Goal: Transaction & Acquisition: Purchase product/service

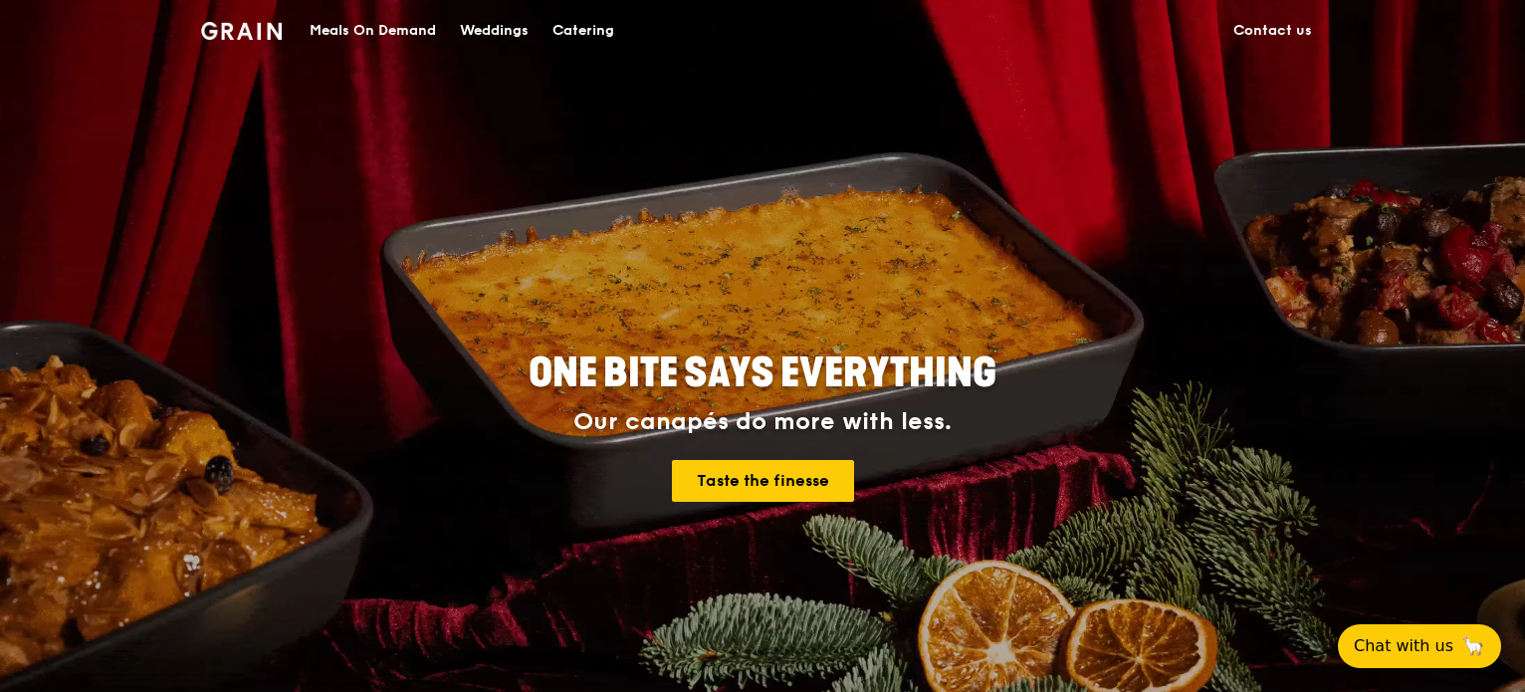
click at [595, 33] on div "Catering" at bounding box center [583, 31] width 62 height 60
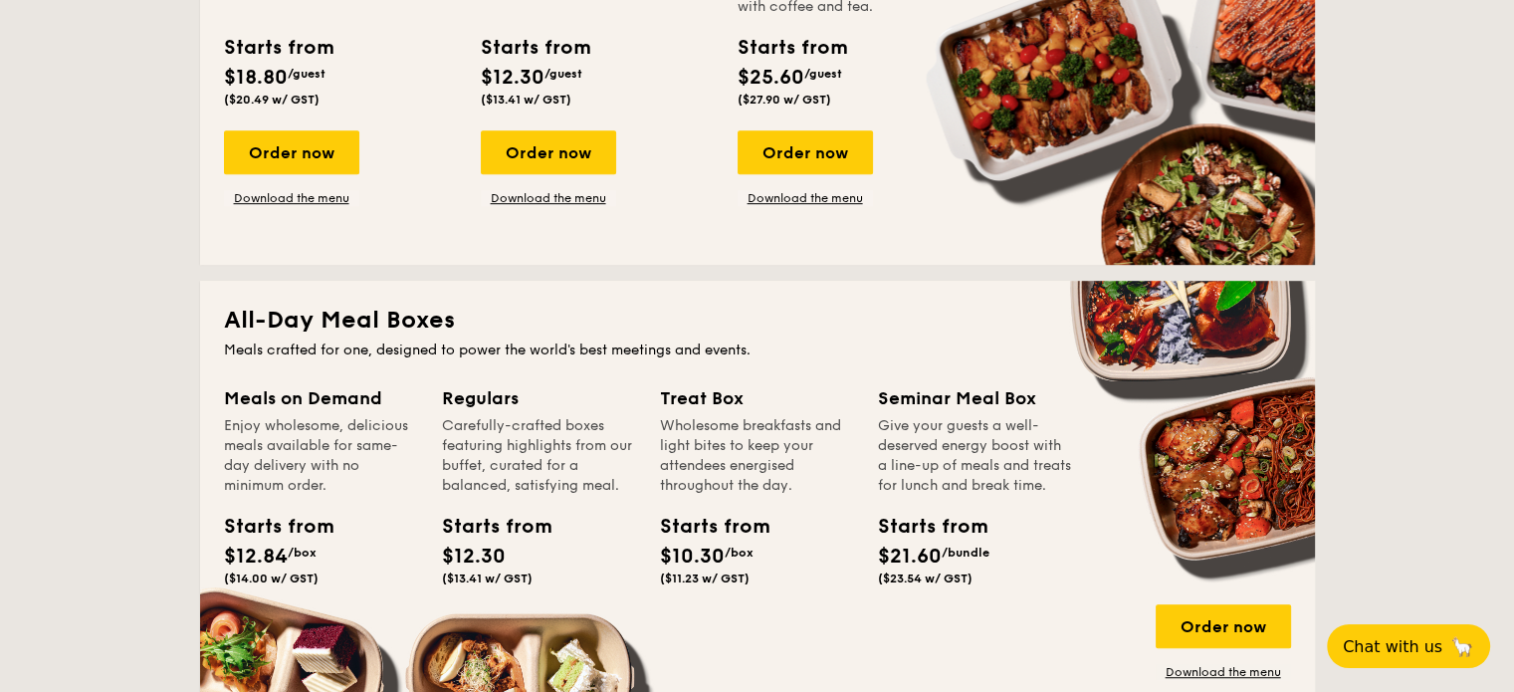
scroll to position [796, 0]
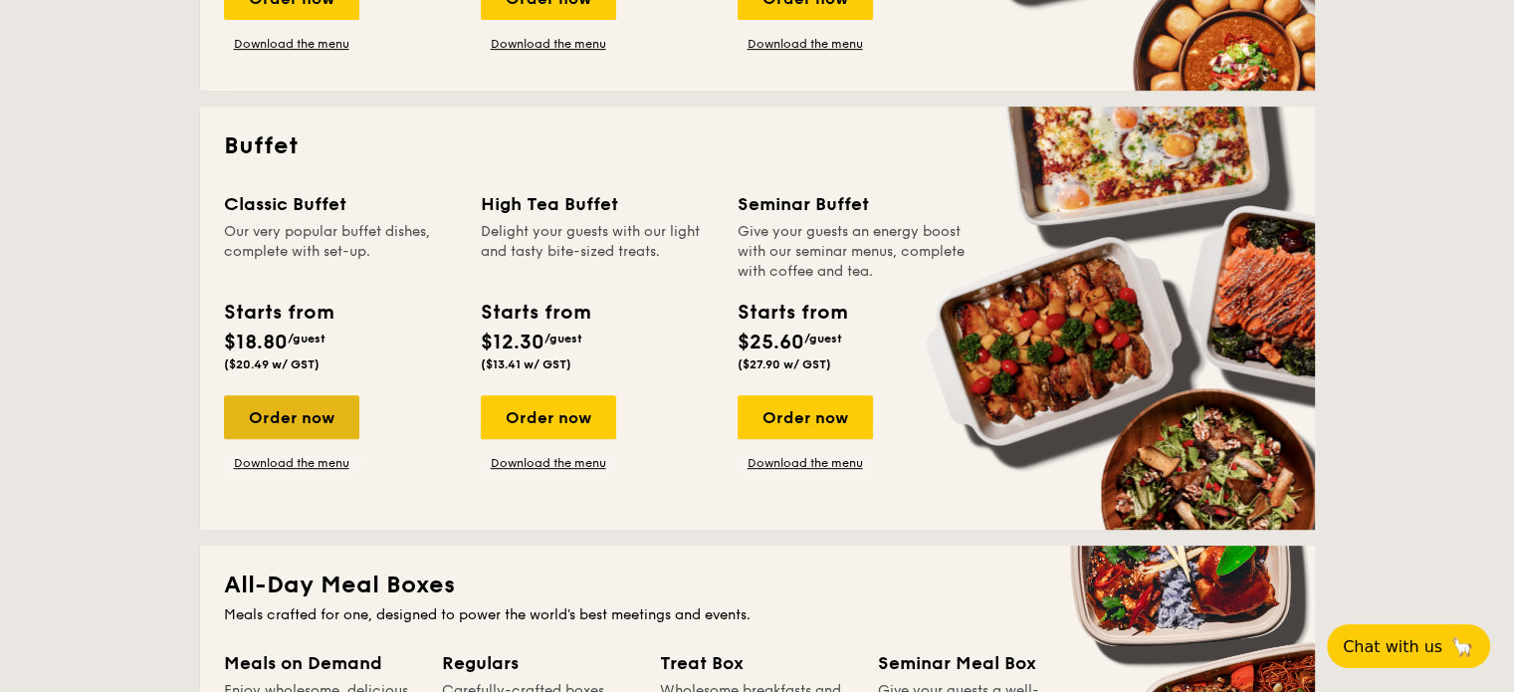
click at [313, 421] on div "Order now" at bounding box center [291, 417] width 135 height 44
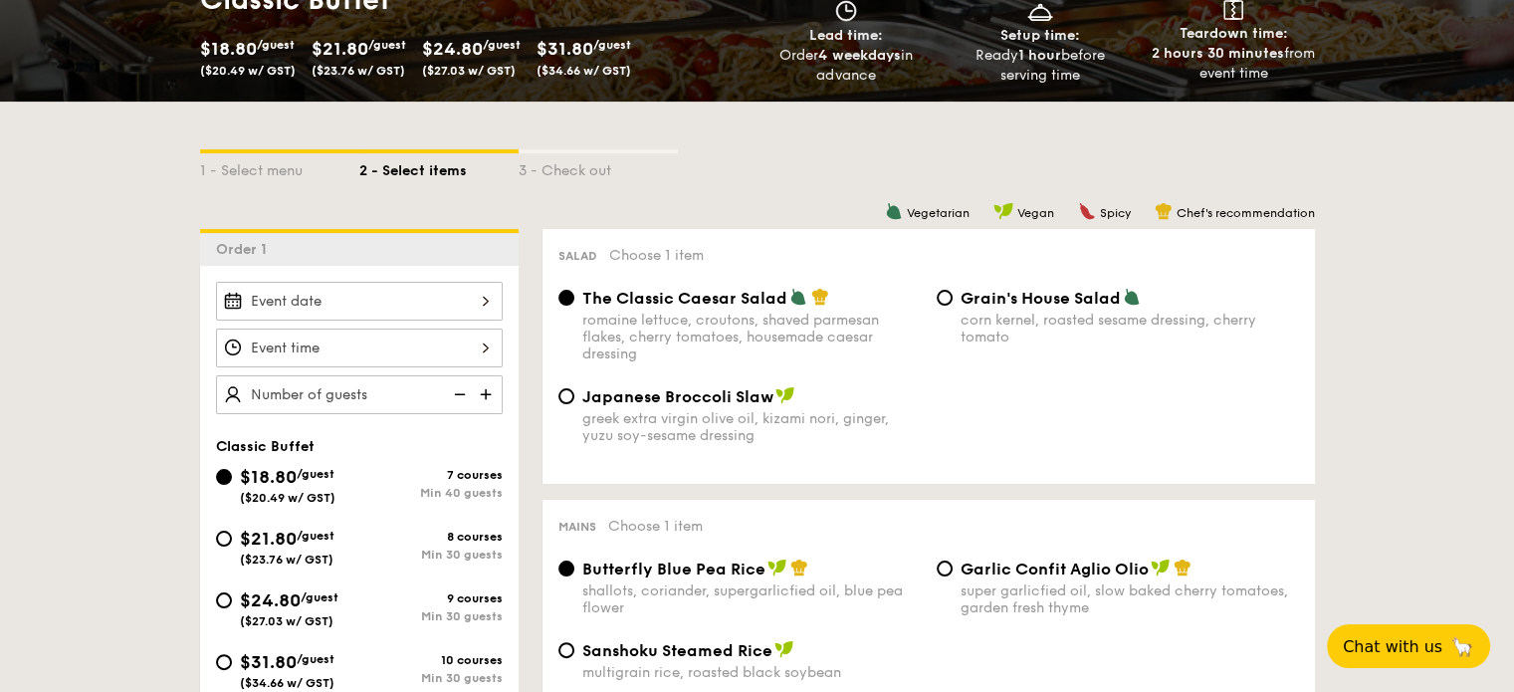
scroll to position [398, 0]
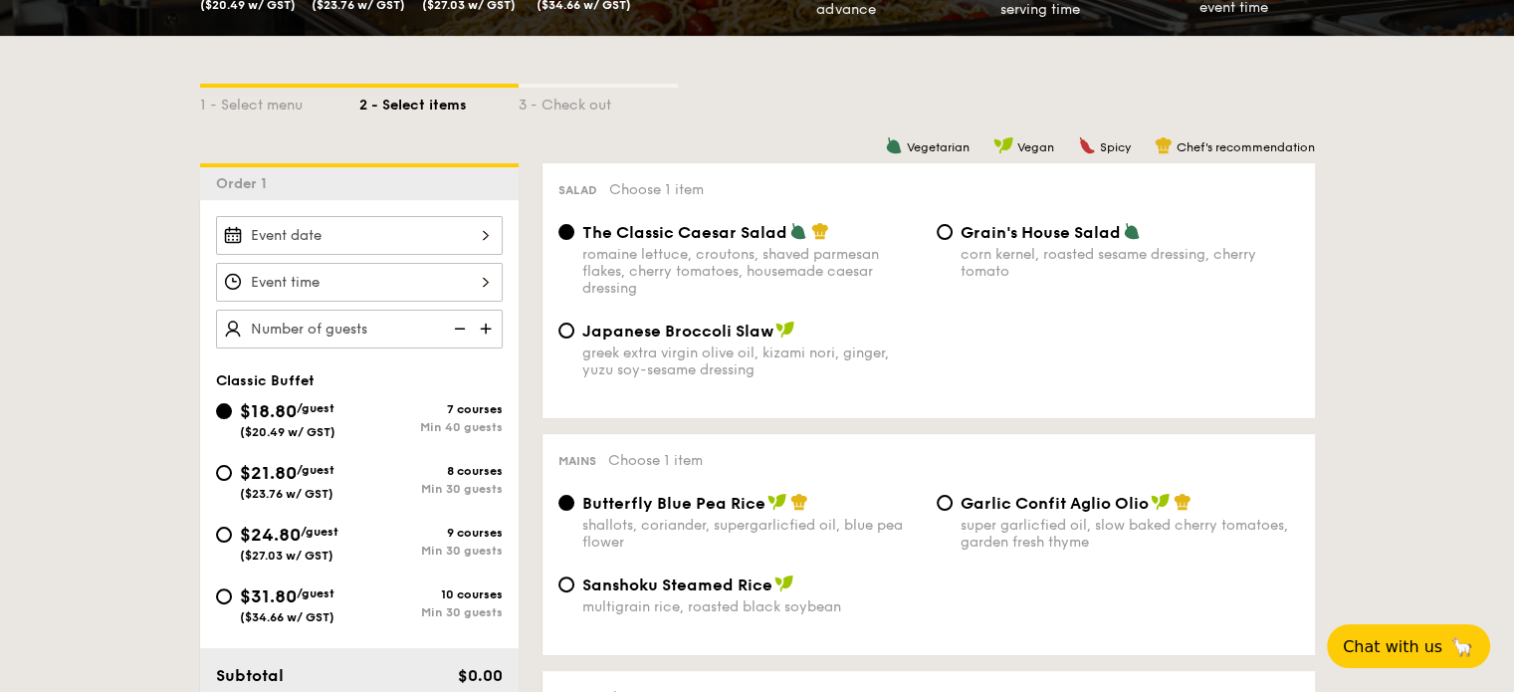
drag, startPoint x: 0, startPoint y: 366, endPoint x: 0, endPoint y: 300, distance: 66.7
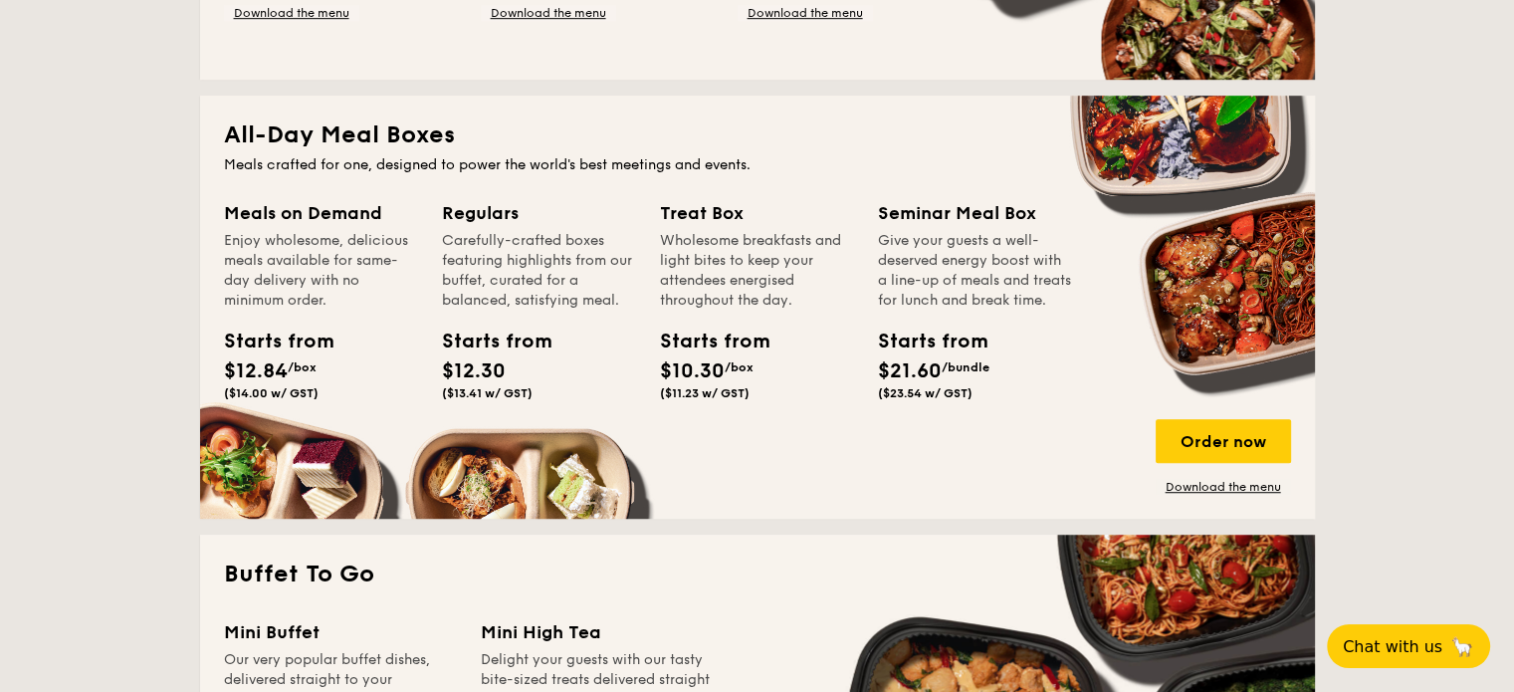
scroll to position [1246, 0]
click at [1211, 443] on div "Order now" at bounding box center [1222, 441] width 135 height 44
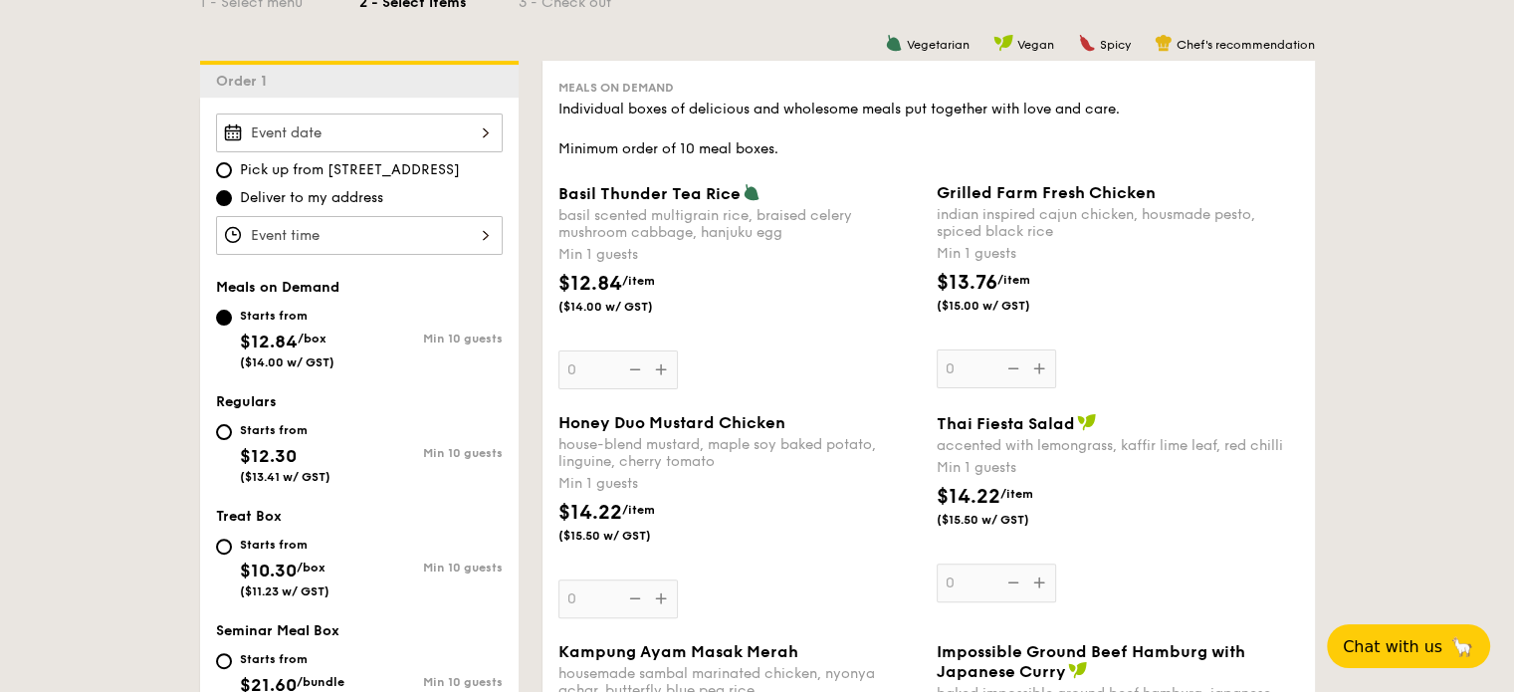
scroll to position [530, 0]
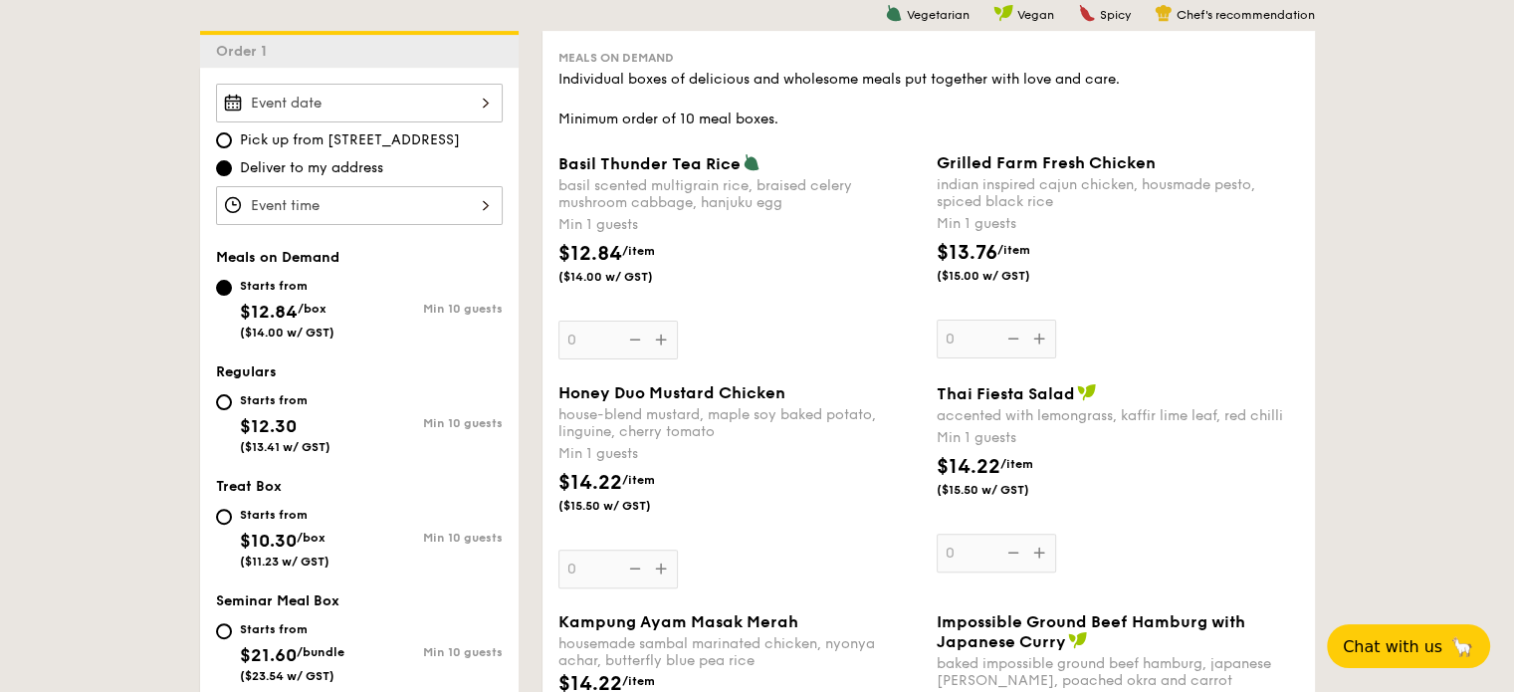
click at [1057, 192] on div "indian inspired cajun chicken, housmade pesto, spiced black rice" at bounding box center [1117, 193] width 362 height 34
click at [1056, 319] on input "0" at bounding box center [995, 338] width 119 height 39
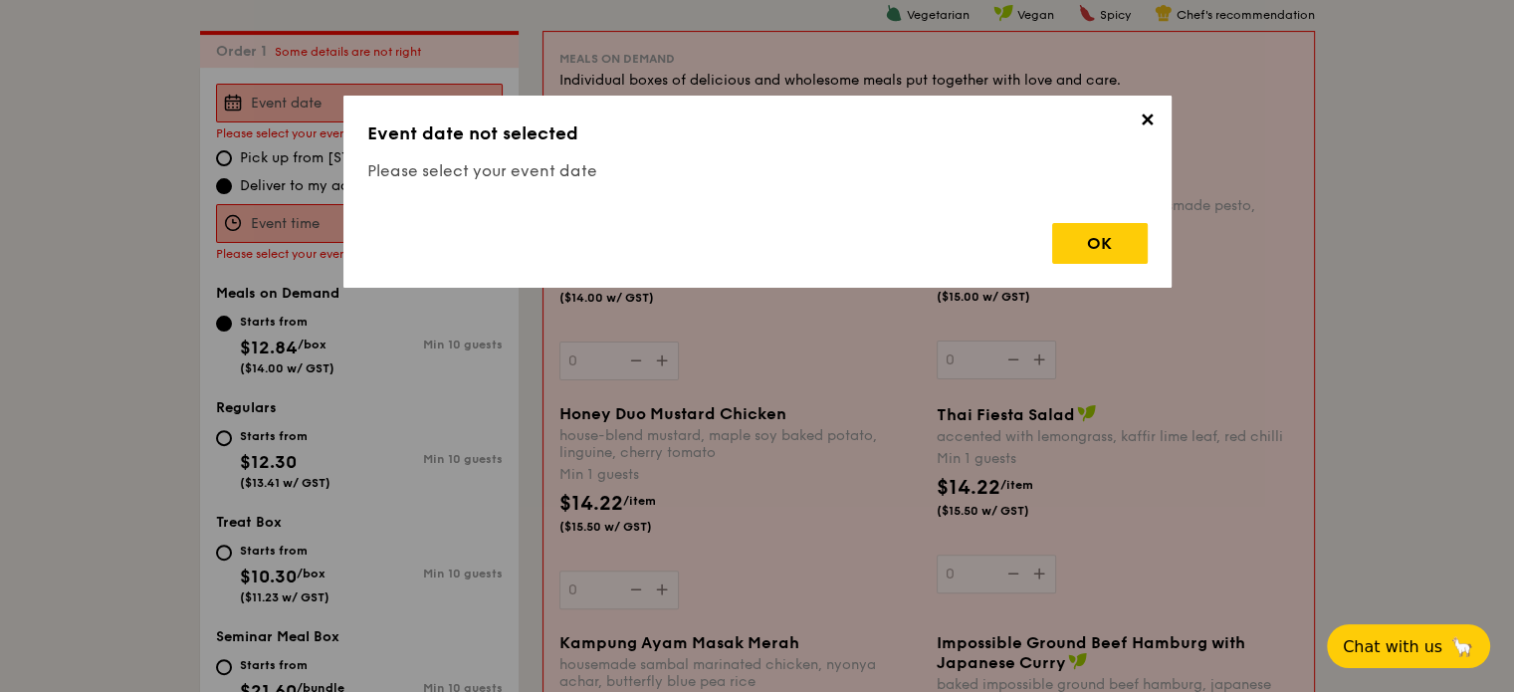
click at [929, 189] on div "✕ Event date not selected Please select your event date OK" at bounding box center [757, 192] width 828 height 192
drag, startPoint x: 1157, startPoint y: 122, endPoint x: 1146, endPoint y: 122, distance: 10.9
click at [1157, 121] on span "✕" at bounding box center [1148, 123] width 28 height 28
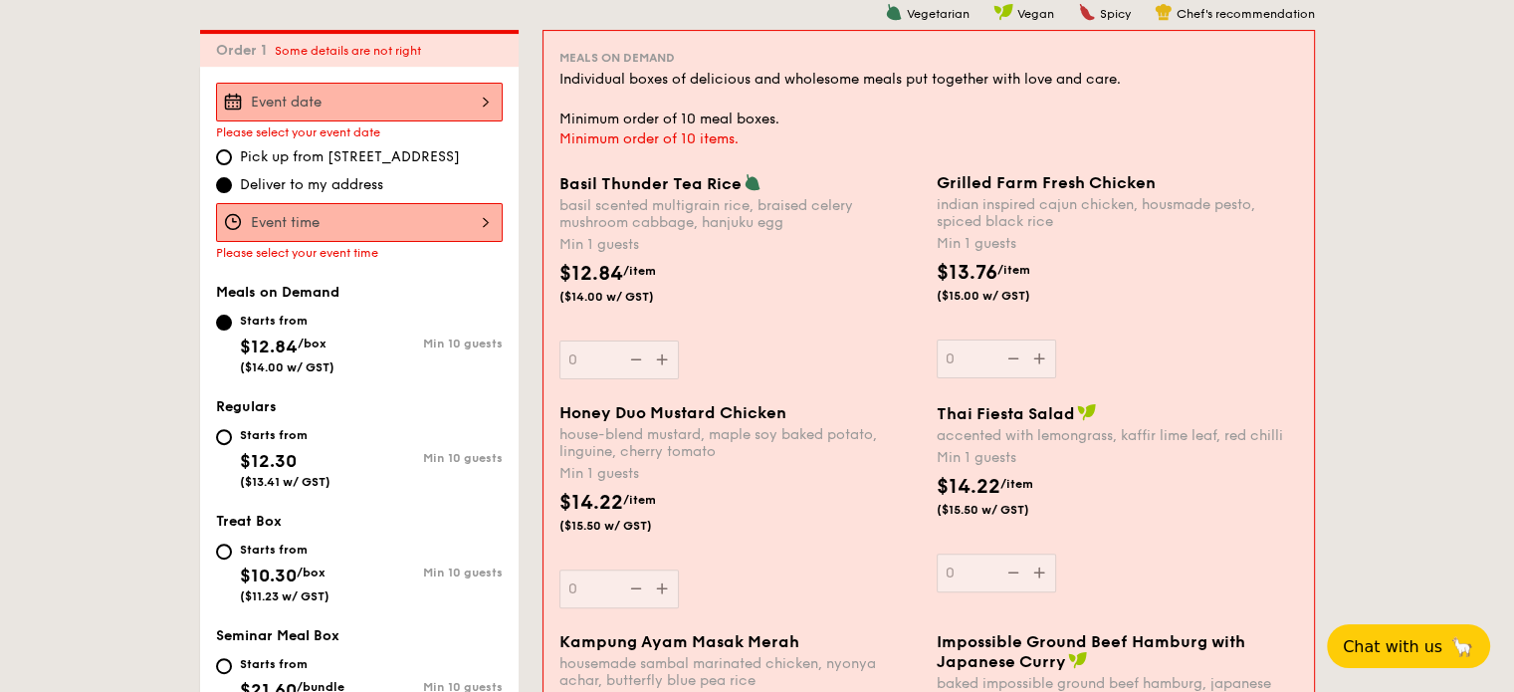
click at [462, 106] on div at bounding box center [359, 102] width 287 height 39
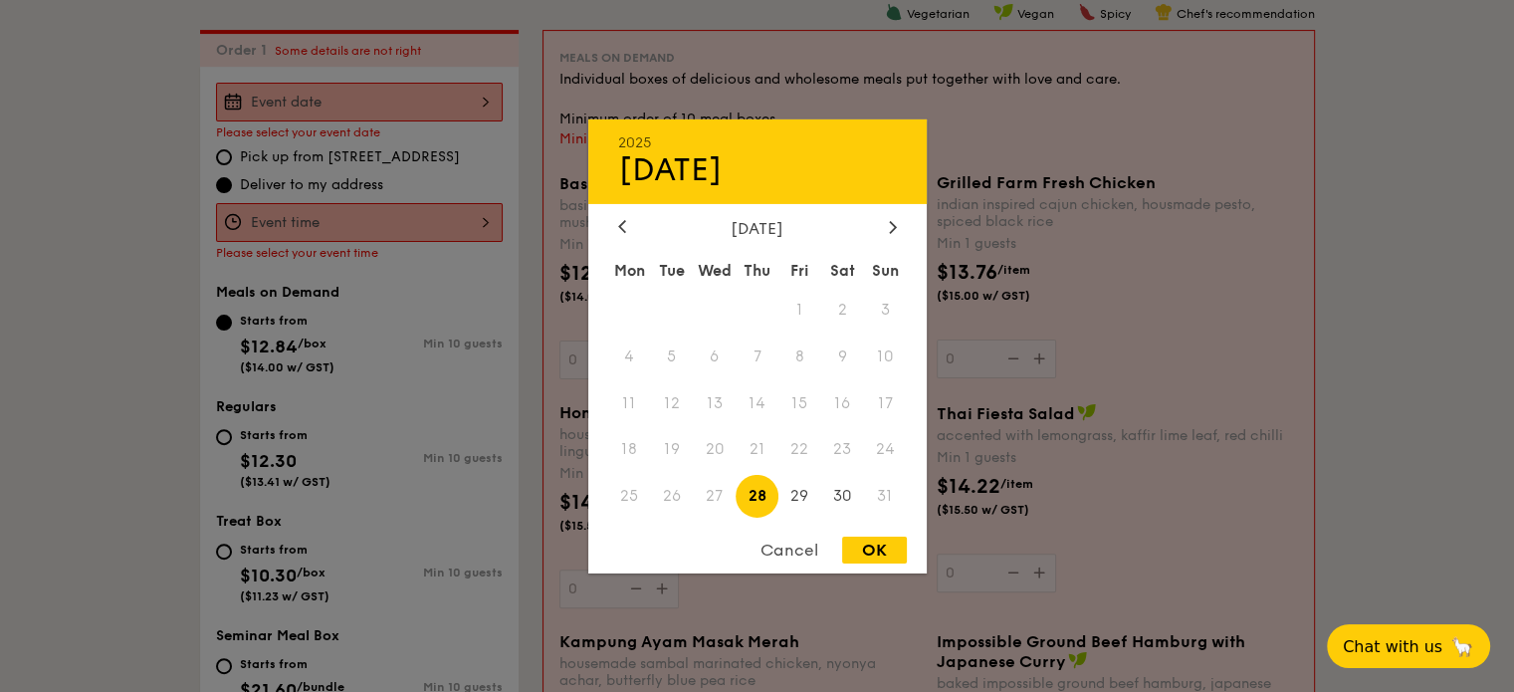
click at [629, 493] on span "25" at bounding box center [629, 496] width 43 height 43
click at [628, 493] on span "25" at bounding box center [629, 496] width 43 height 43
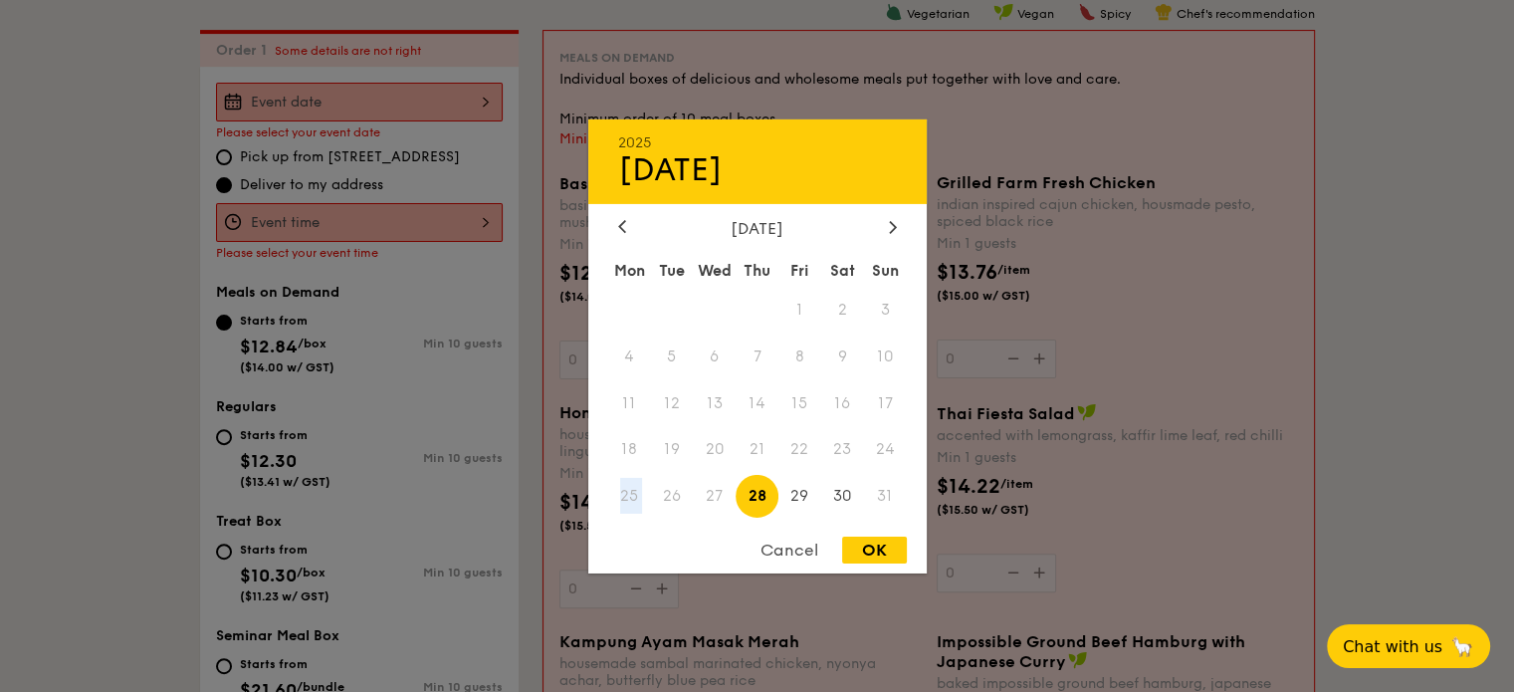
click at [628, 497] on span "25" at bounding box center [629, 496] width 43 height 43
click at [629, 497] on span "25" at bounding box center [629, 496] width 43 height 43
click at [635, 497] on span "25" at bounding box center [629, 496] width 43 height 43
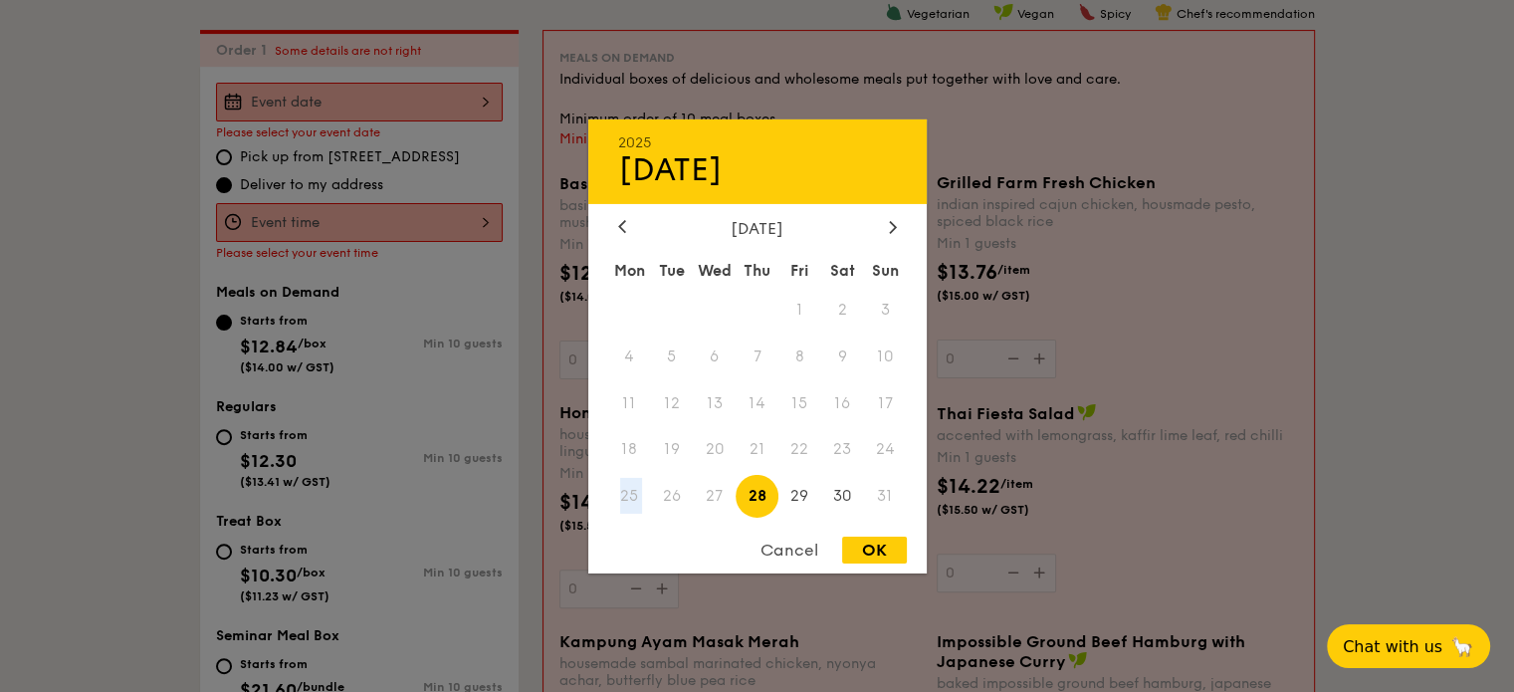
click at [634, 497] on span "25" at bounding box center [629, 496] width 43 height 43
click at [627, 490] on span "25" at bounding box center [629, 496] width 43 height 43
click at [627, 491] on span "25" at bounding box center [629, 496] width 43 height 43
click at [772, 542] on div "Cancel" at bounding box center [789, 549] width 98 height 27
